Goal: Information Seeking & Learning: Learn about a topic

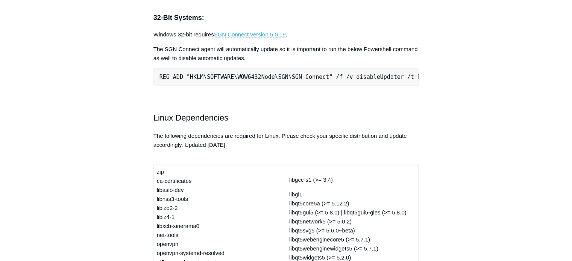
scroll to position [1928, 0]
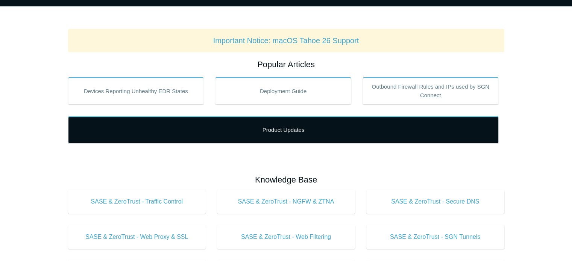
scroll to position [88, 0]
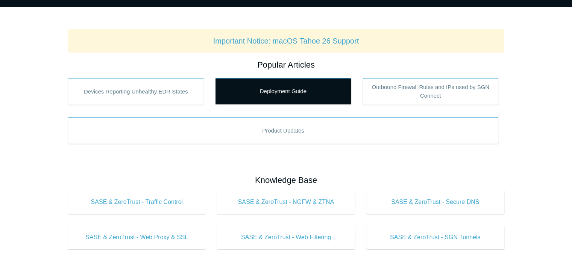
click at [307, 92] on link "Deployment Guide" at bounding box center [283, 91] width 136 height 27
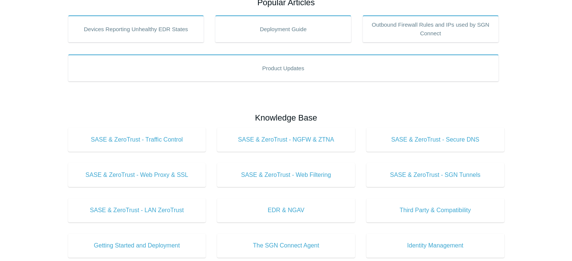
scroll to position [150, 0]
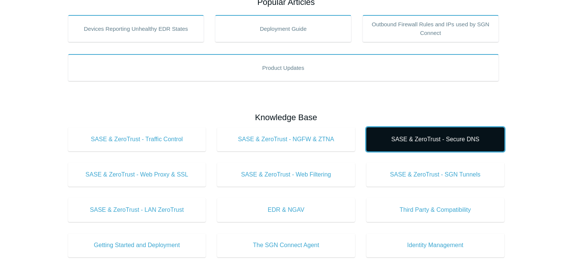
click at [463, 139] on span "SASE & ZeroTrust - Secure DNS" at bounding box center [434, 139] width 115 height 9
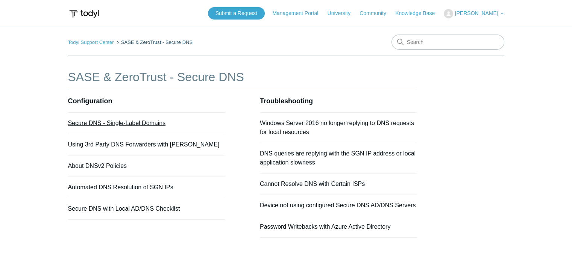
click at [97, 123] on link "Secure DNS - Single-Label Domains" at bounding box center [117, 123] width 98 height 6
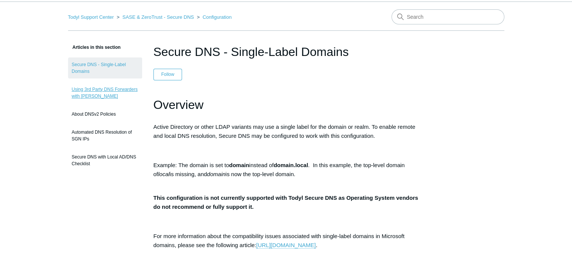
scroll to position [25, 0]
click at [120, 88] on link "Using 3rd Party DNS Forwarders with [PERSON_NAME]" at bounding box center [105, 93] width 74 height 21
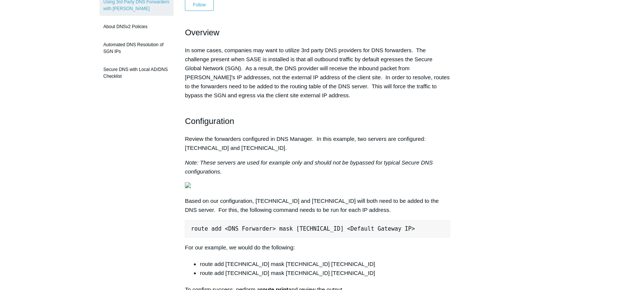
scroll to position [112, 0]
